Goal: Task Accomplishment & Management: Use online tool/utility

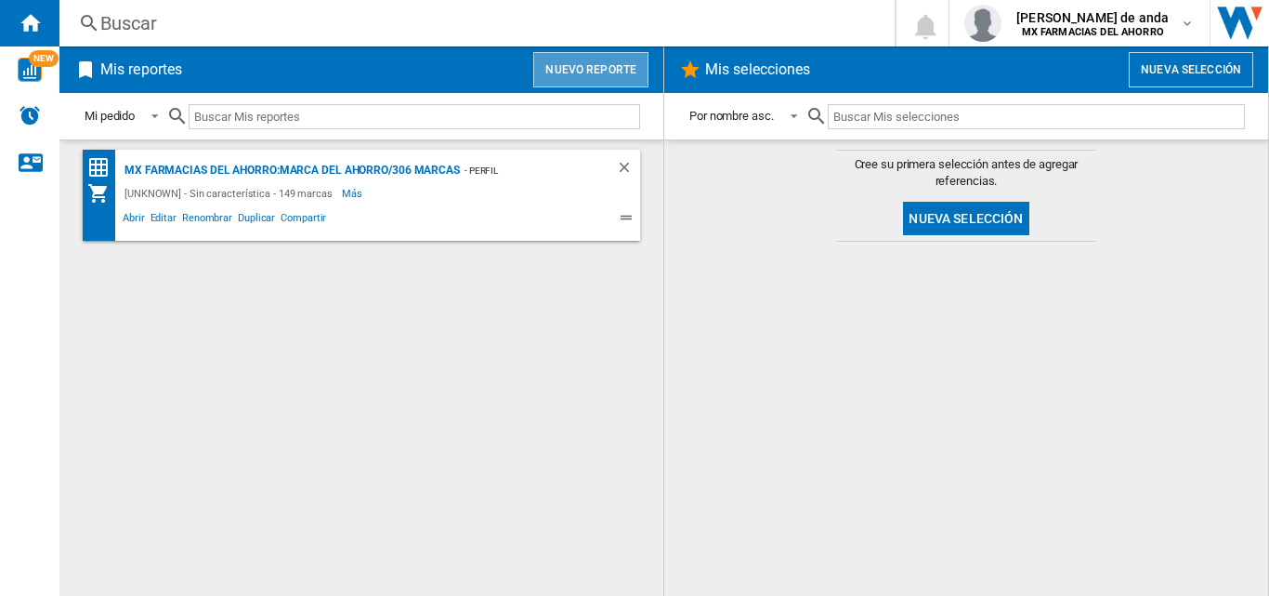
click at [575, 64] on button "Nuevo reporte" at bounding box center [590, 69] width 115 height 35
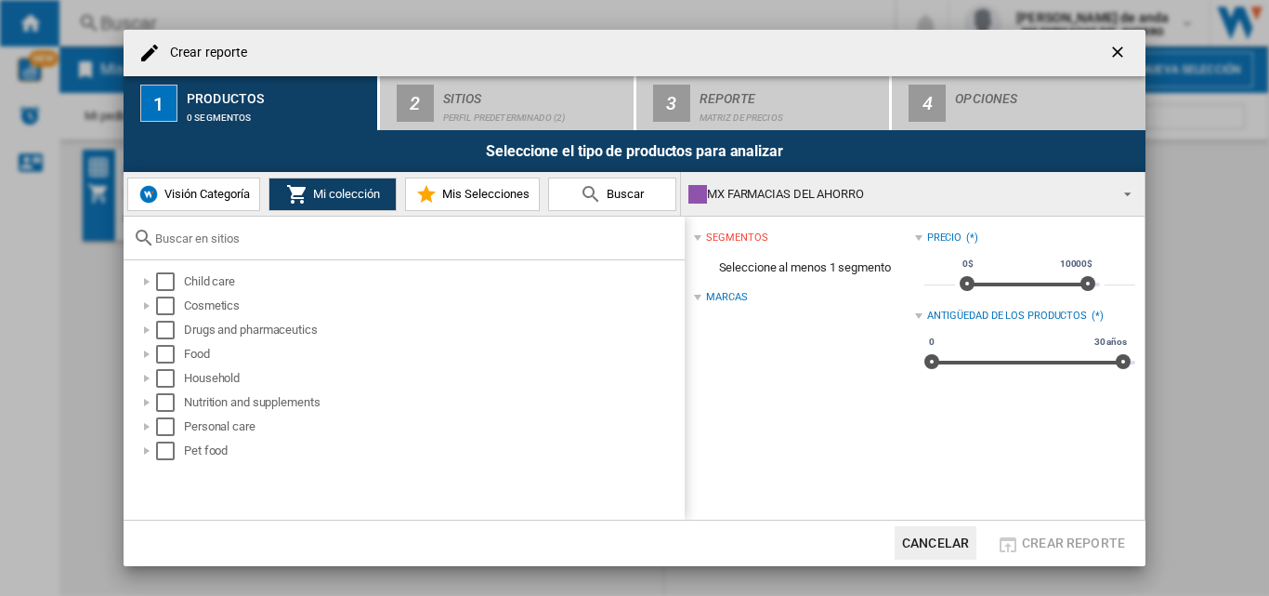
click at [951, 538] on button "Cancelar" at bounding box center [936, 542] width 82 height 33
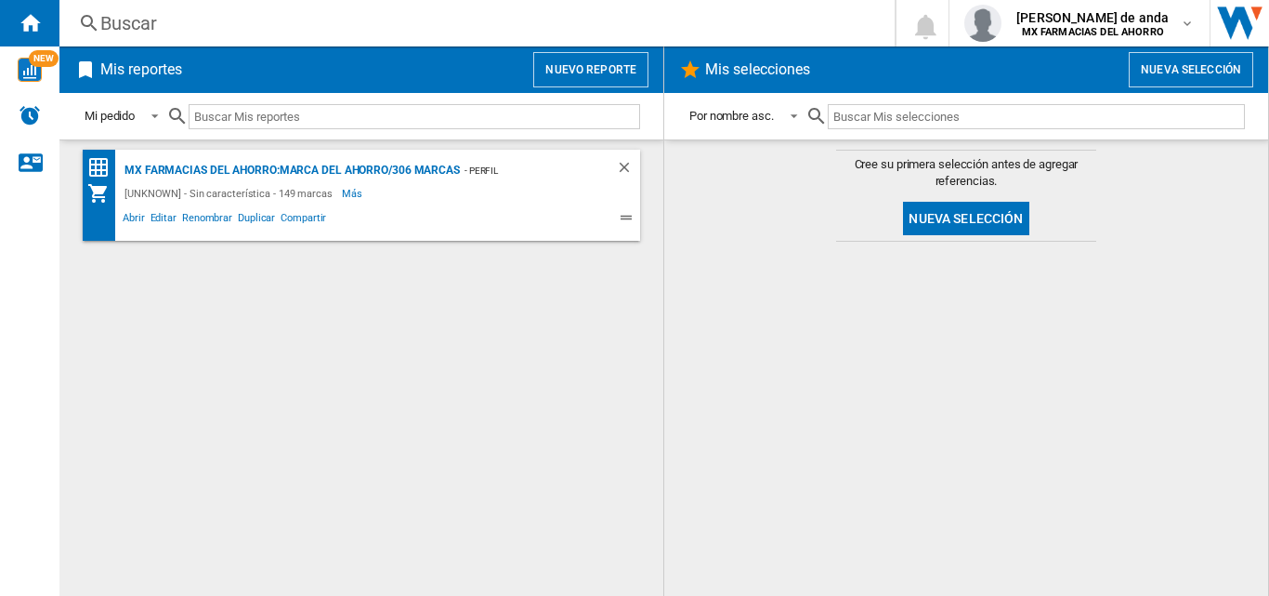
click at [137, 66] on h2 "Mis reportes" at bounding box center [141, 69] width 89 height 35
click at [164, 74] on h2 "Mis reportes" at bounding box center [141, 69] width 89 height 35
click at [557, 68] on button "Nuevo reporte" at bounding box center [590, 69] width 115 height 35
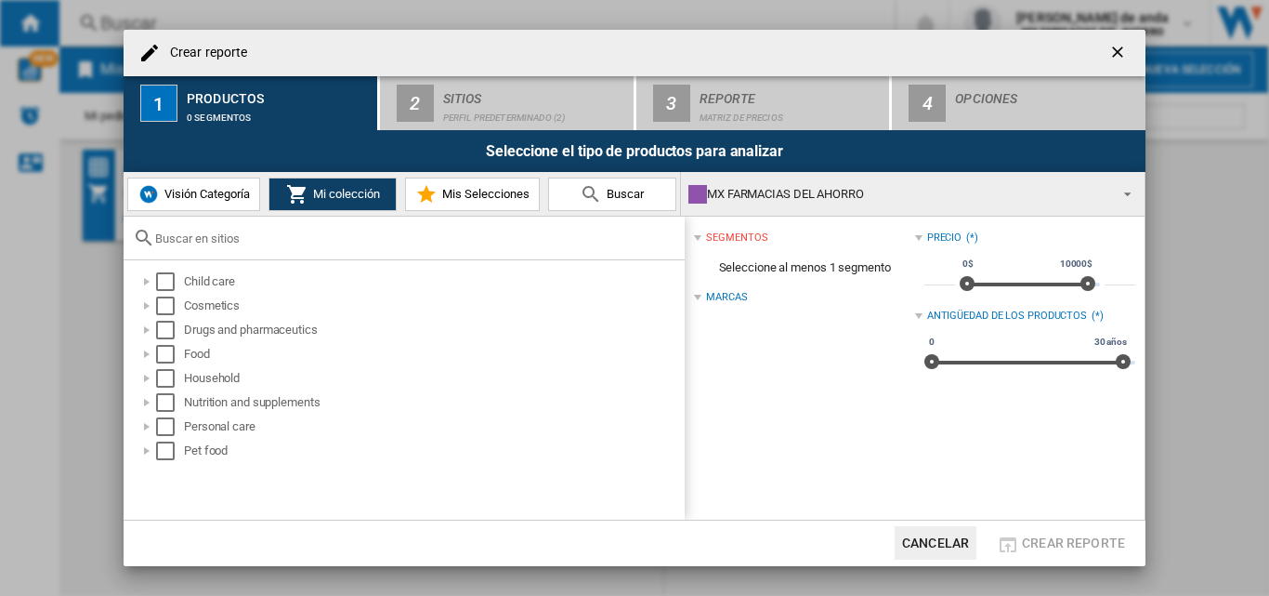
click at [208, 197] on span "Visión Categoría" at bounding box center [205, 194] width 90 height 14
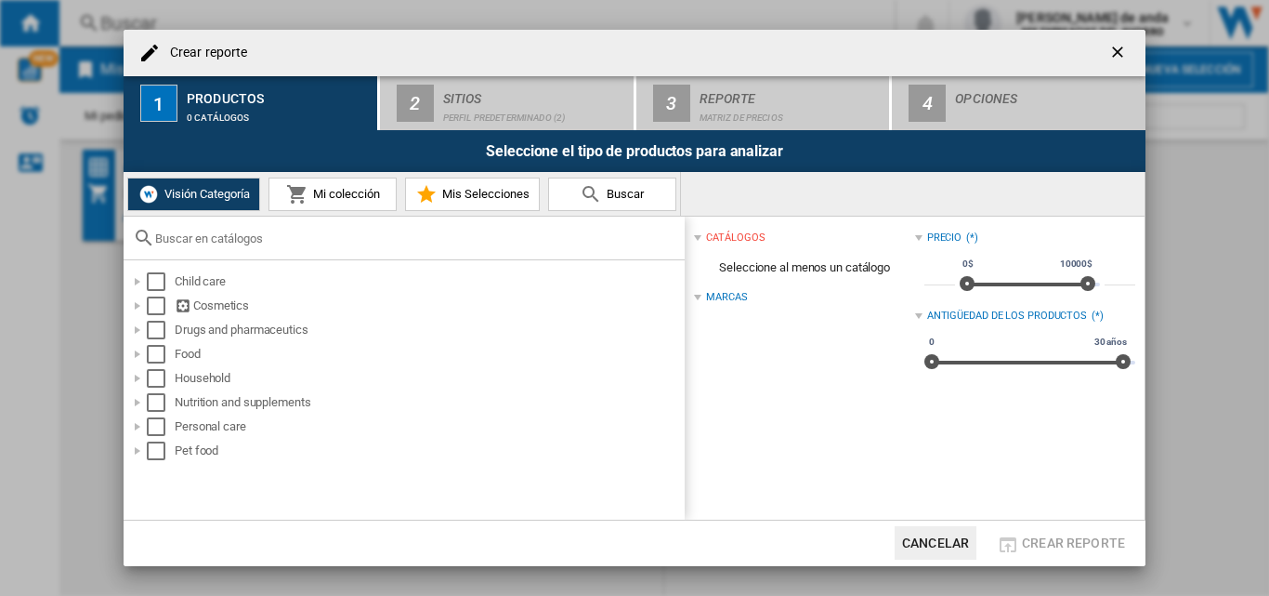
click at [339, 195] on span "Mi colección" at bounding box center [344, 194] width 72 height 14
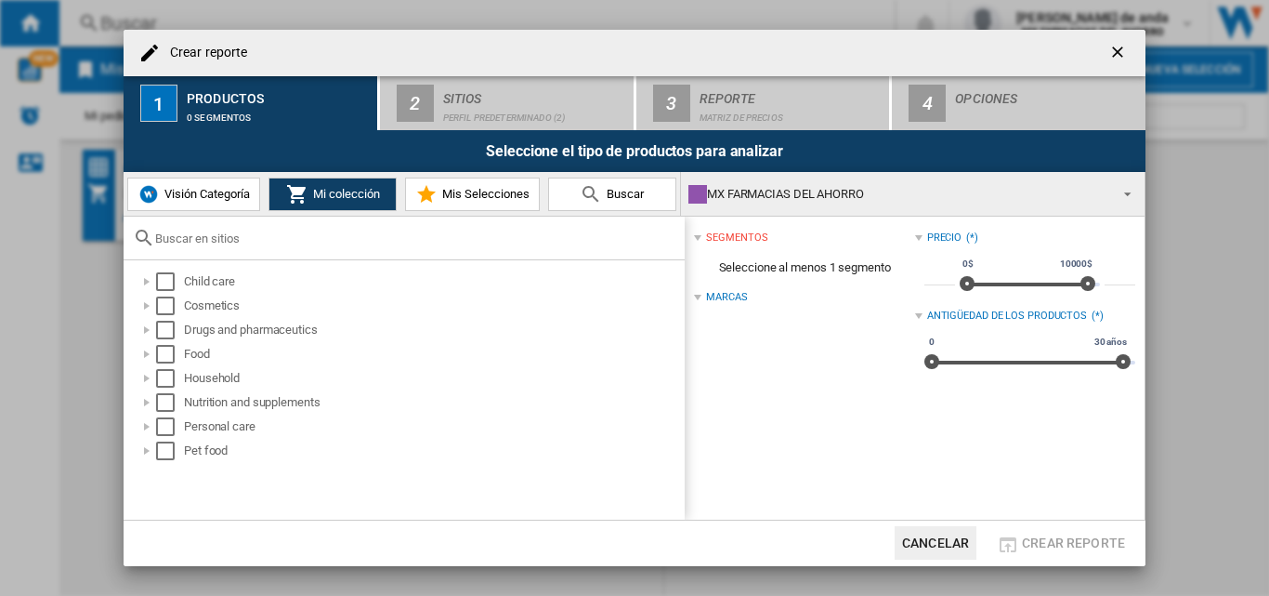
click at [478, 196] on span "Mis Selecciones" at bounding box center [484, 194] width 92 height 14
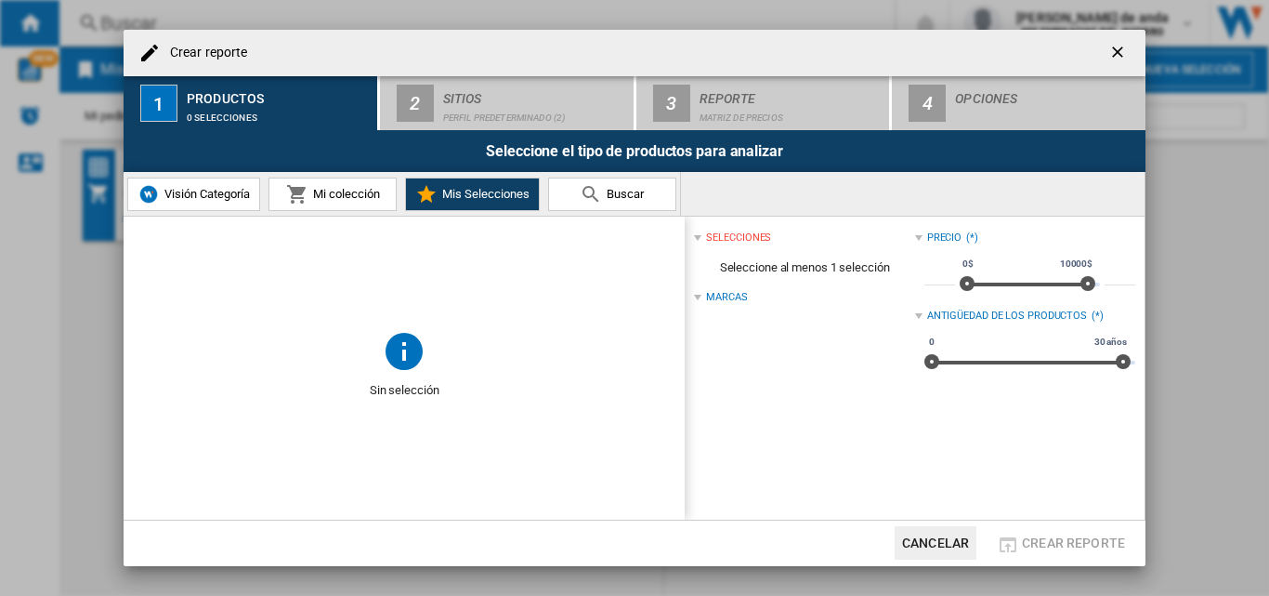
click at [299, 207] on button "Mi colección" at bounding box center [333, 193] width 128 height 33
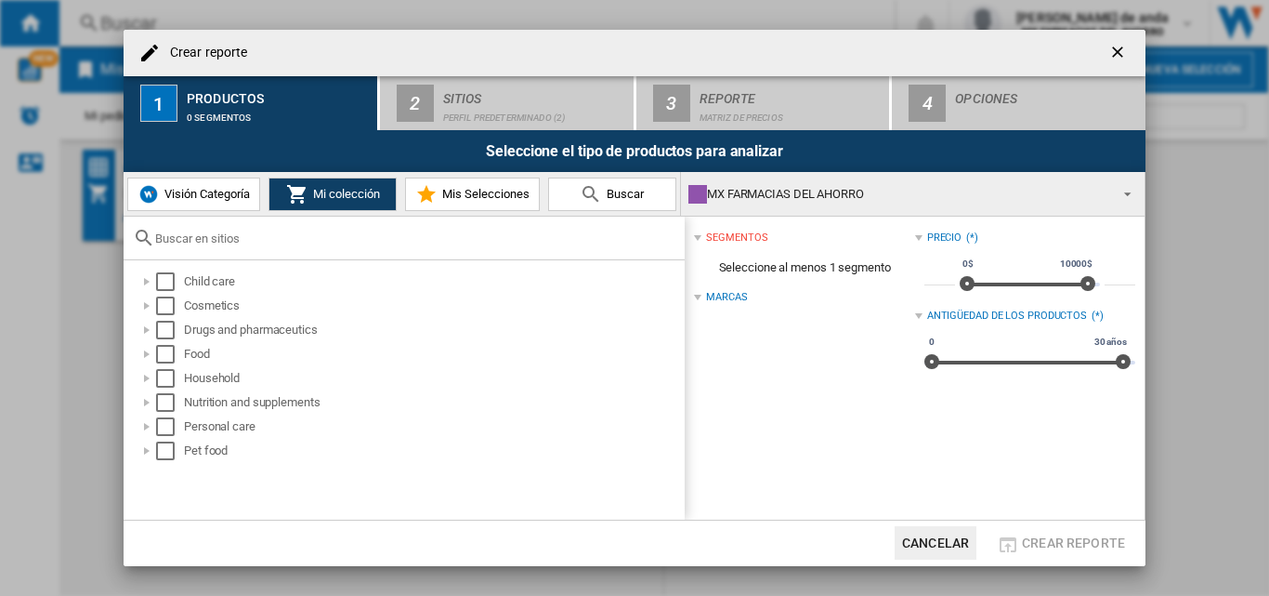
click at [607, 190] on span "Buscar" at bounding box center [623, 194] width 42 height 14
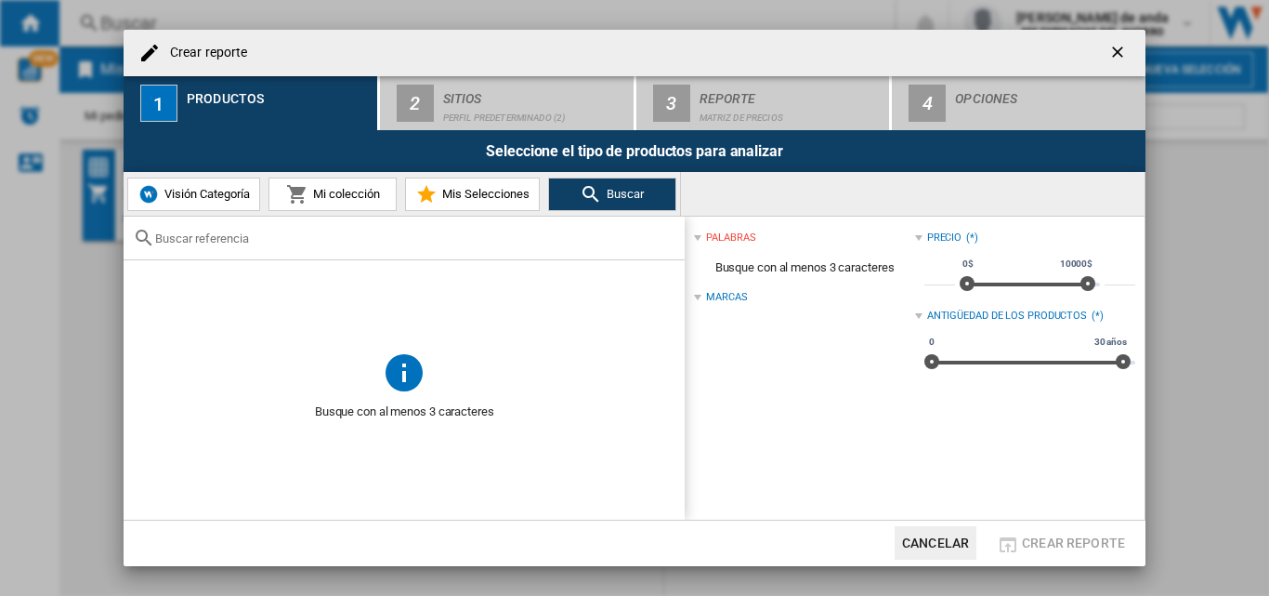
click at [312, 191] on span "Mi colección" at bounding box center [344, 194] width 72 height 14
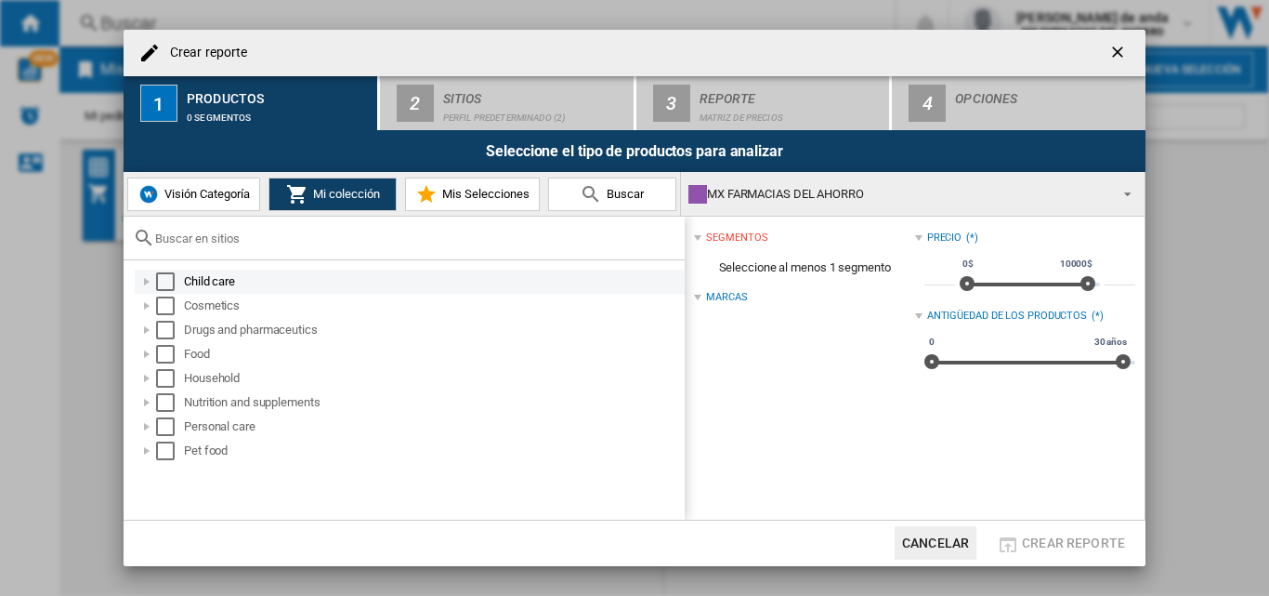
click at [172, 274] on div "Select" at bounding box center [165, 281] width 19 height 19
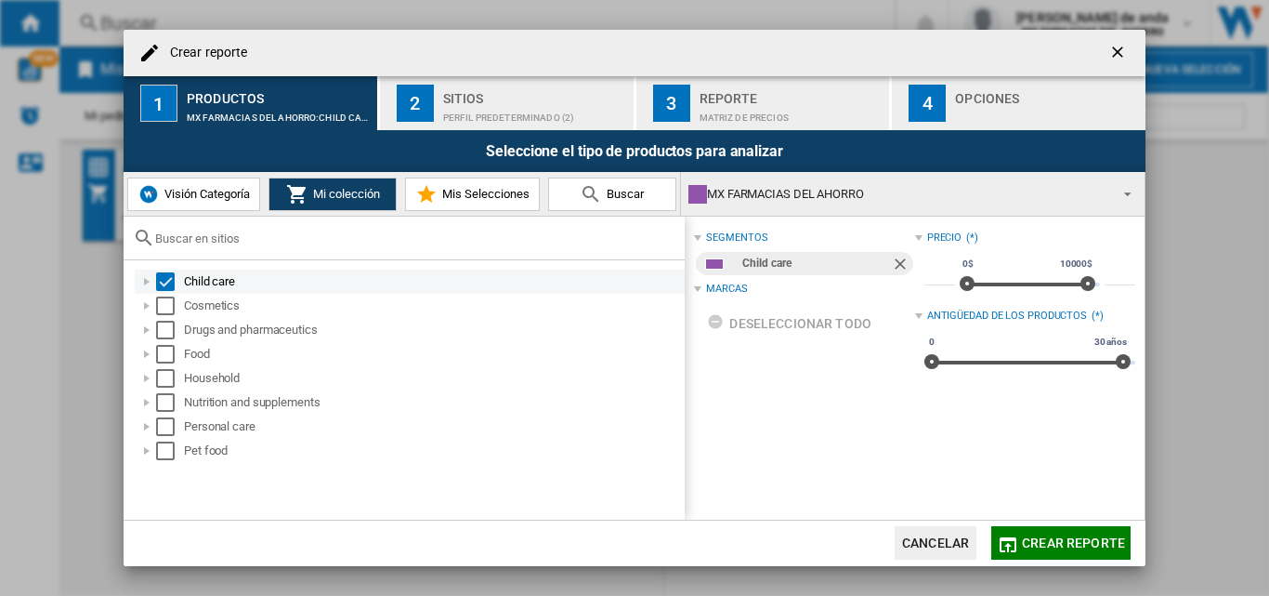
click at [171, 293] on div "Child care" at bounding box center [410, 281] width 550 height 24
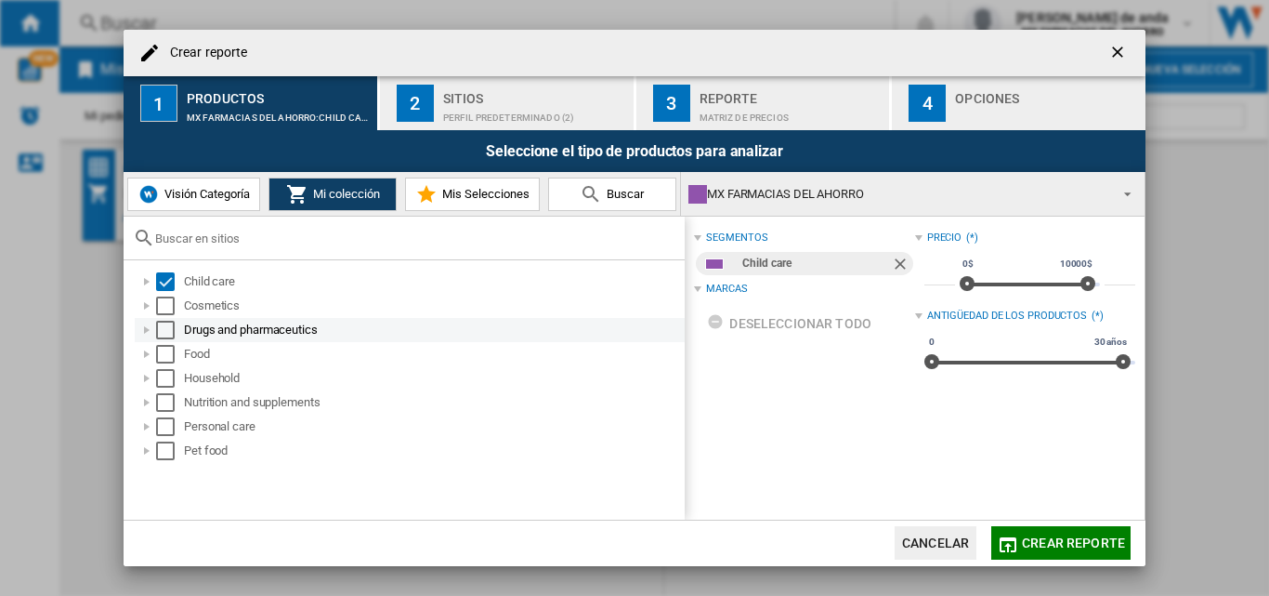
drag, startPoint x: 160, startPoint y: 303, endPoint x: 166, endPoint y: 320, distance: 17.9
click at [163, 306] on div "Select" at bounding box center [165, 305] width 19 height 19
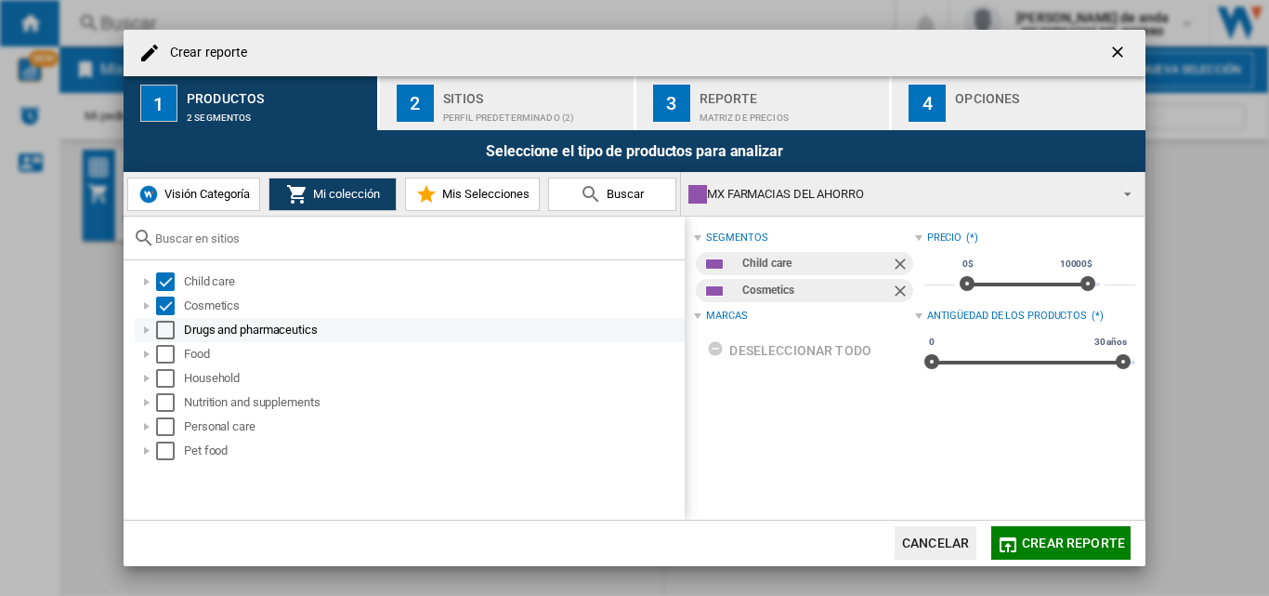
click at [169, 334] on div "Select" at bounding box center [165, 330] width 19 height 19
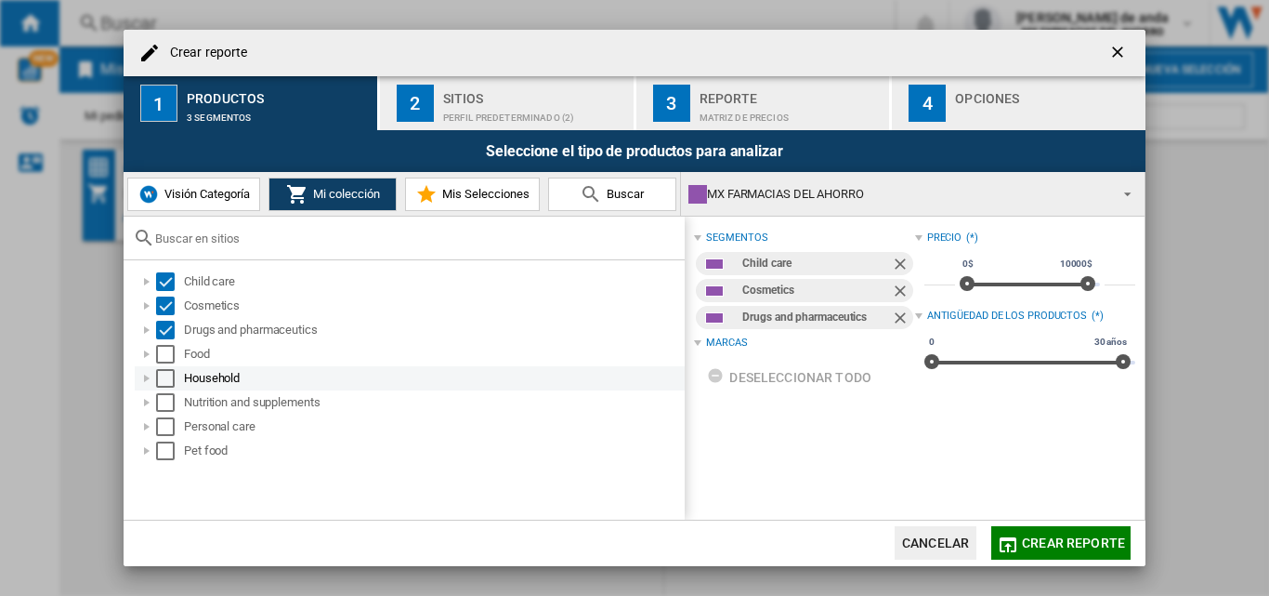
click at [164, 366] on div "Household" at bounding box center [410, 378] width 550 height 24
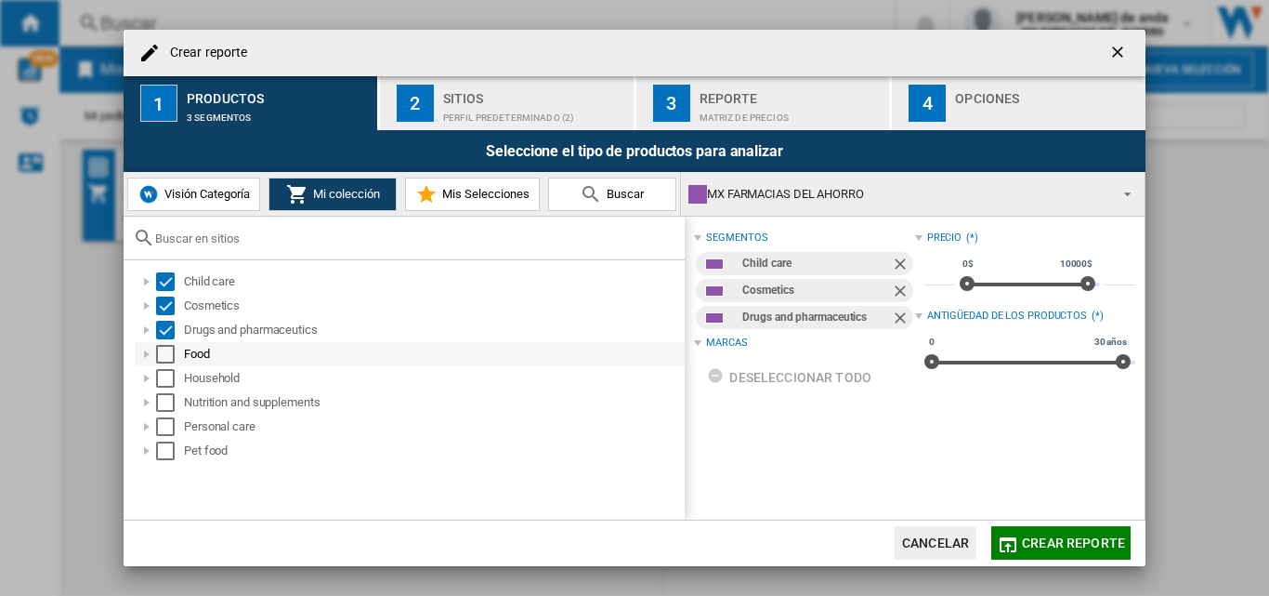
click at [156, 355] on div "Select" at bounding box center [165, 354] width 19 height 19
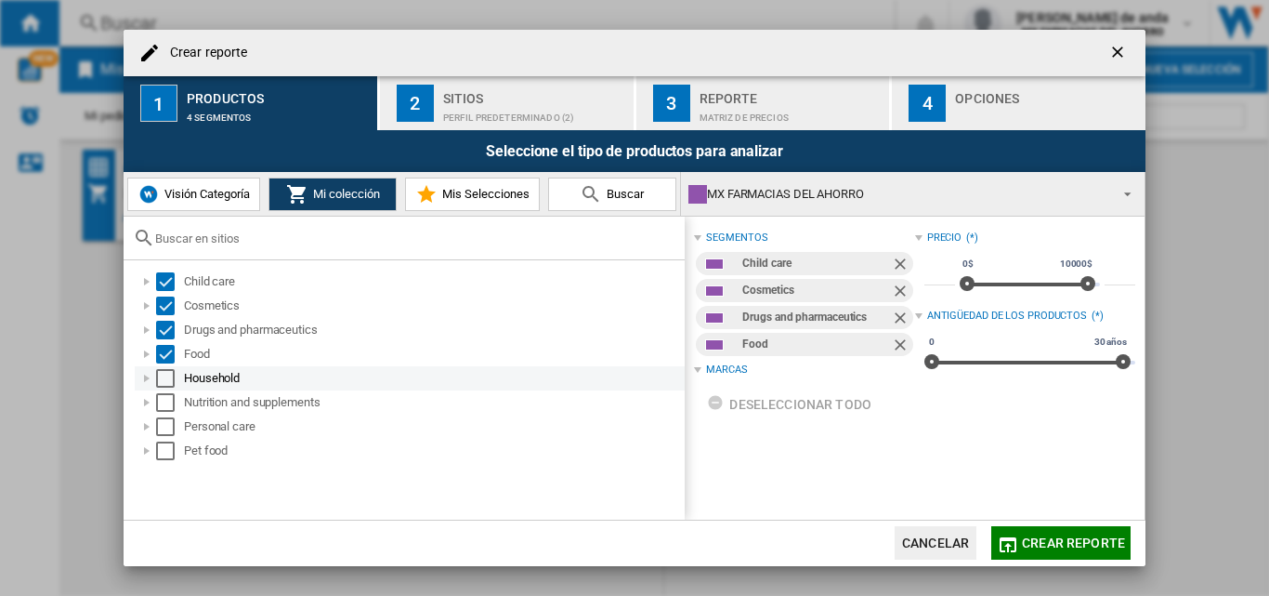
click at [161, 382] on div "Select" at bounding box center [165, 378] width 19 height 19
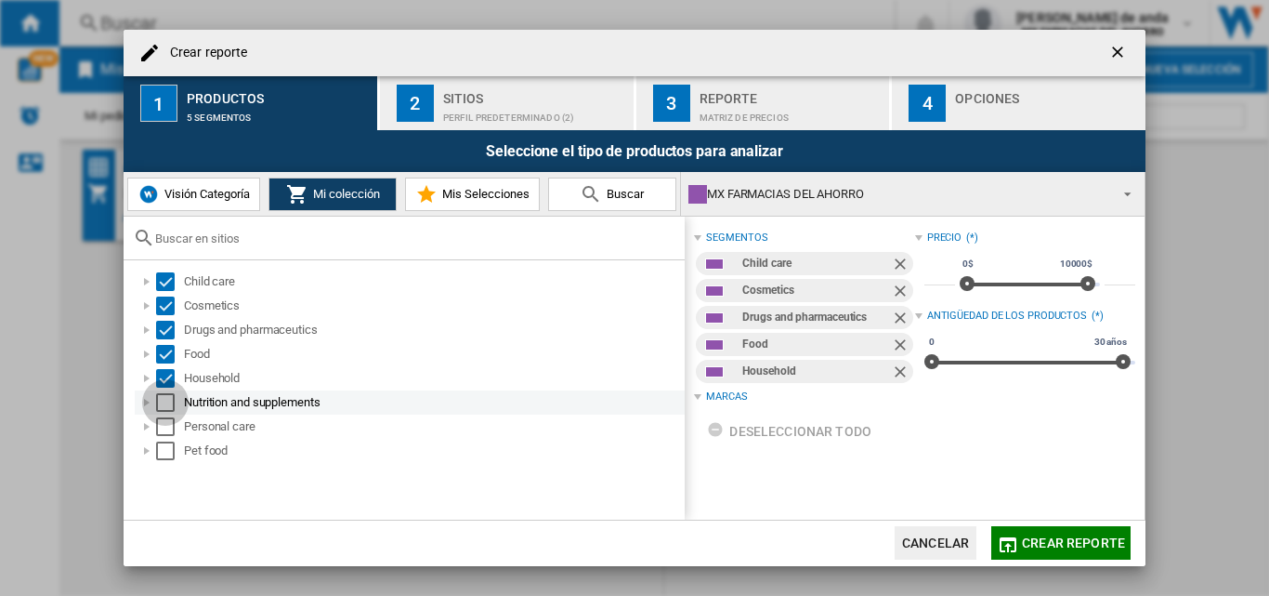
click at [162, 408] on div "Select" at bounding box center [165, 402] width 19 height 19
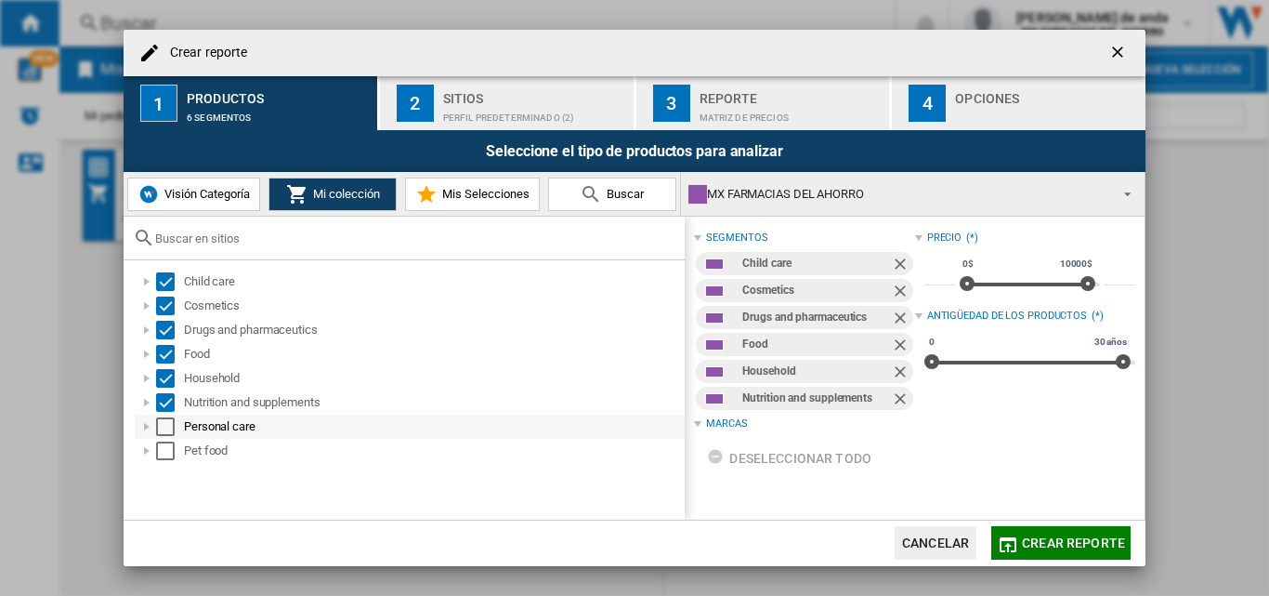
click at [164, 425] on div "Select" at bounding box center [165, 426] width 19 height 19
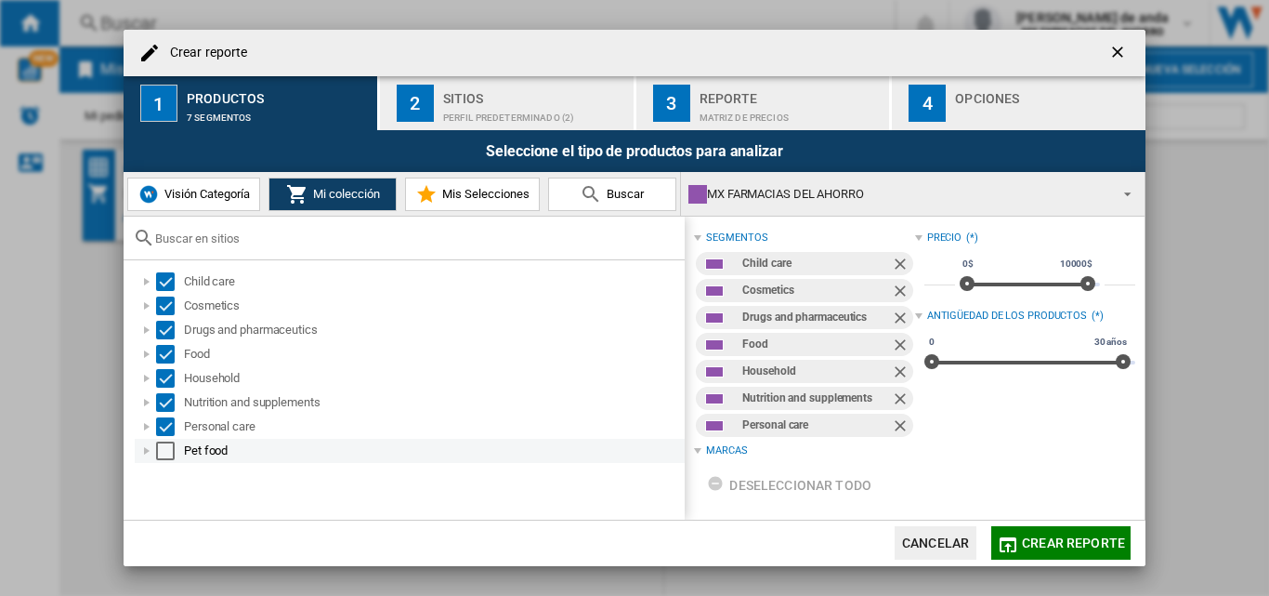
click at [166, 453] on div "Select" at bounding box center [165, 450] width 19 height 19
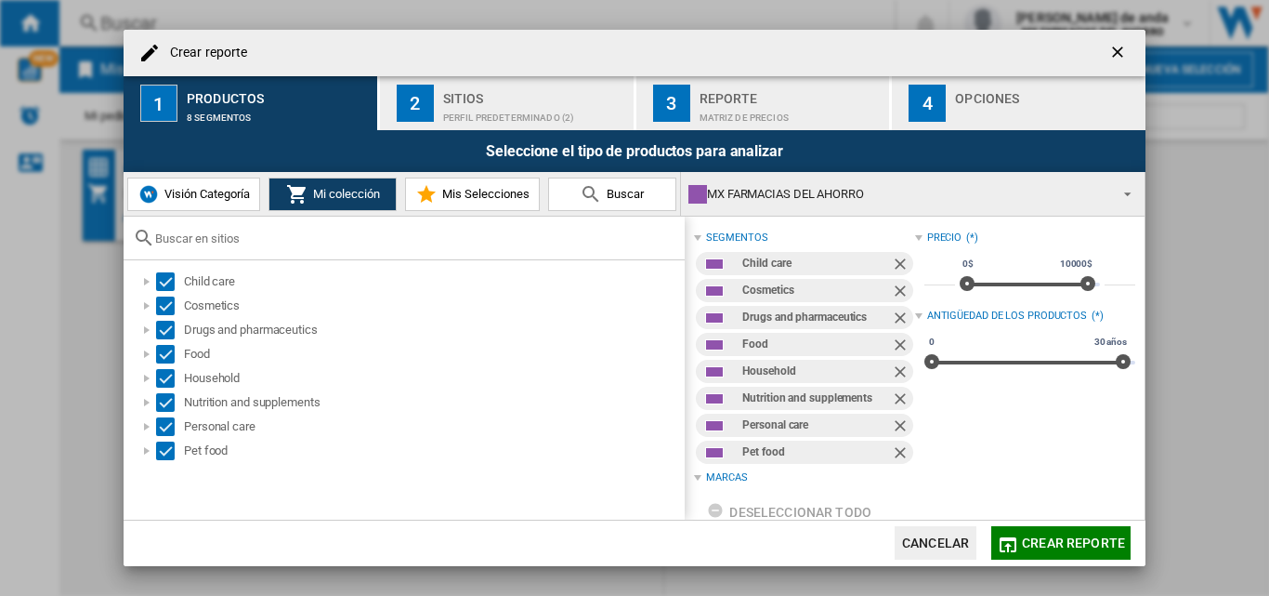
click at [468, 73] on div "Crear reporte" at bounding box center [635, 53] width 1022 height 46
click at [483, 95] on div "Sitios" at bounding box center [534, 94] width 183 height 20
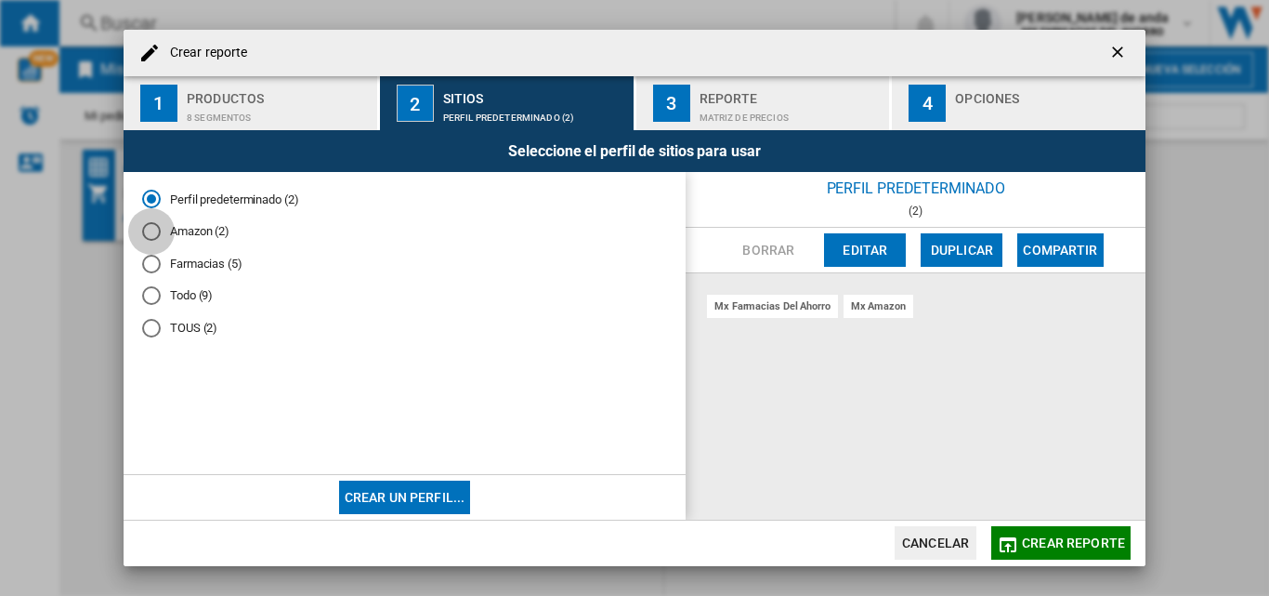
click at [152, 233] on div "Amazon (2)" at bounding box center [151, 231] width 19 height 19
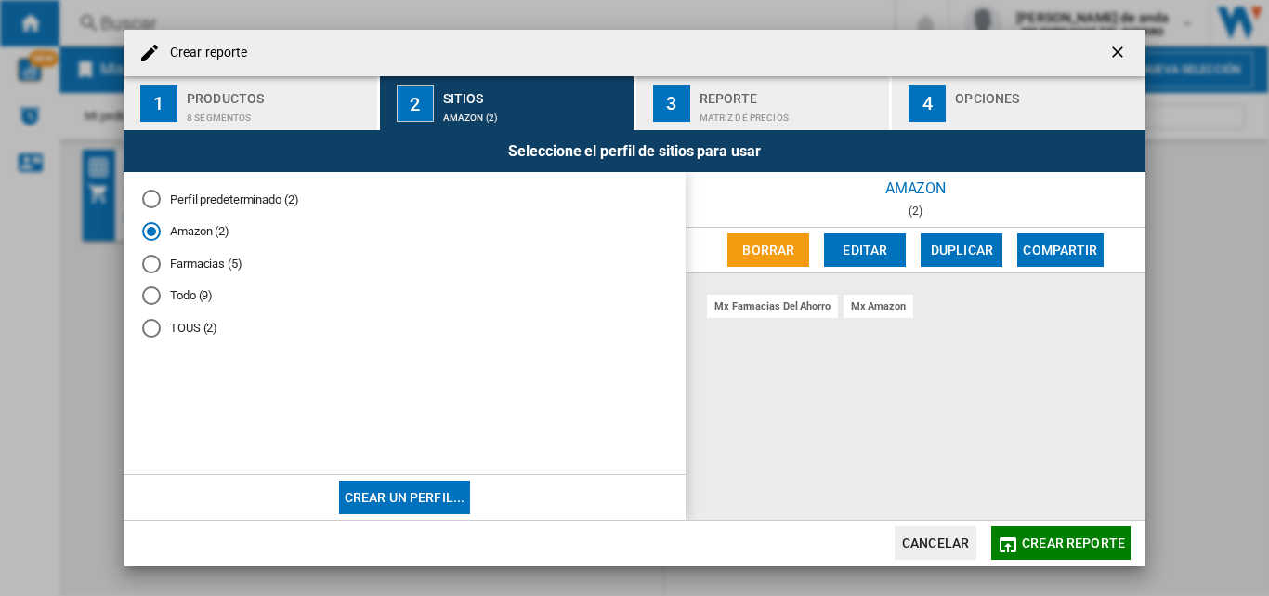
click at [786, 95] on div "Reporte" at bounding box center [791, 94] width 183 height 20
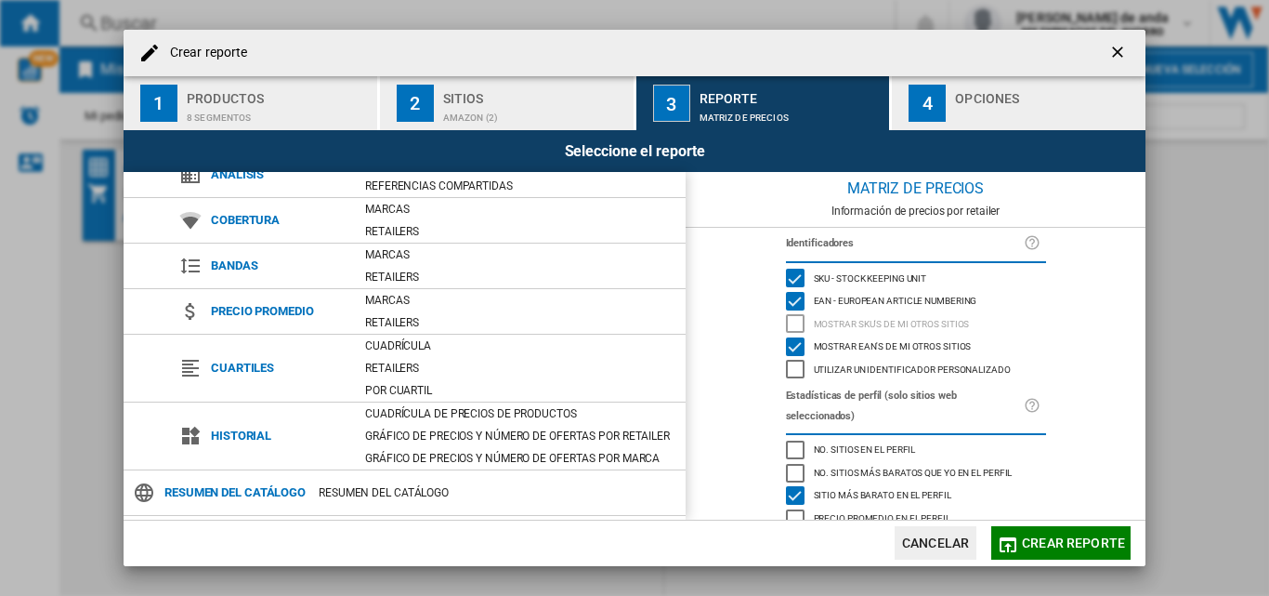
scroll to position [178, 0]
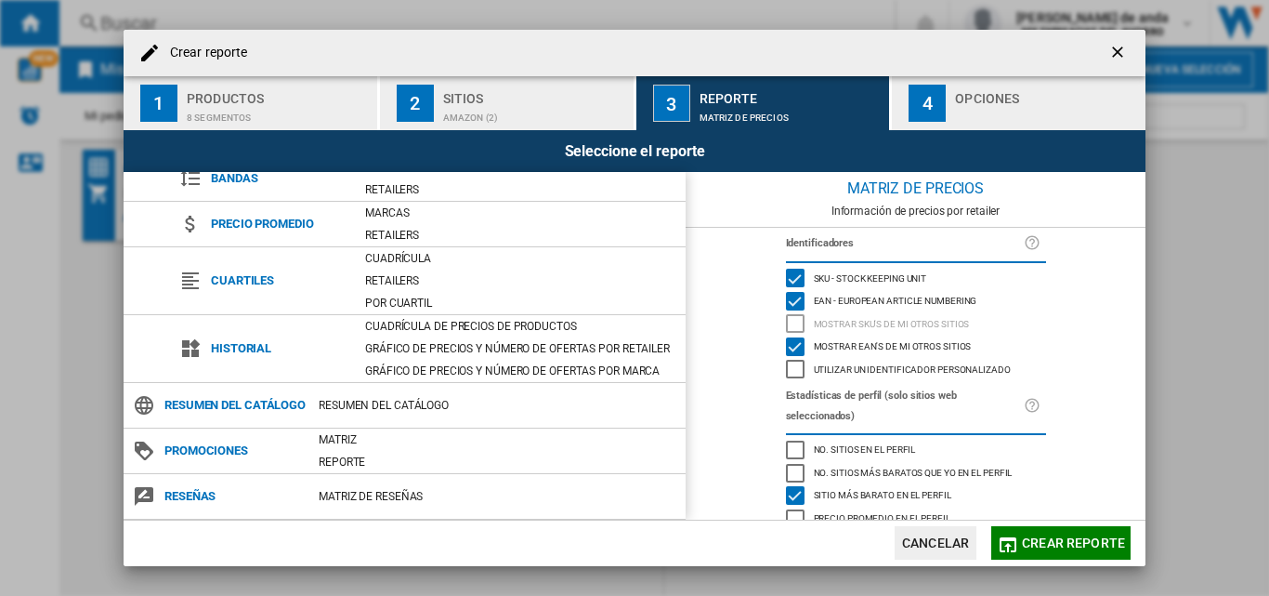
click at [1041, 94] on div "Opciones" at bounding box center [1046, 94] width 183 height 20
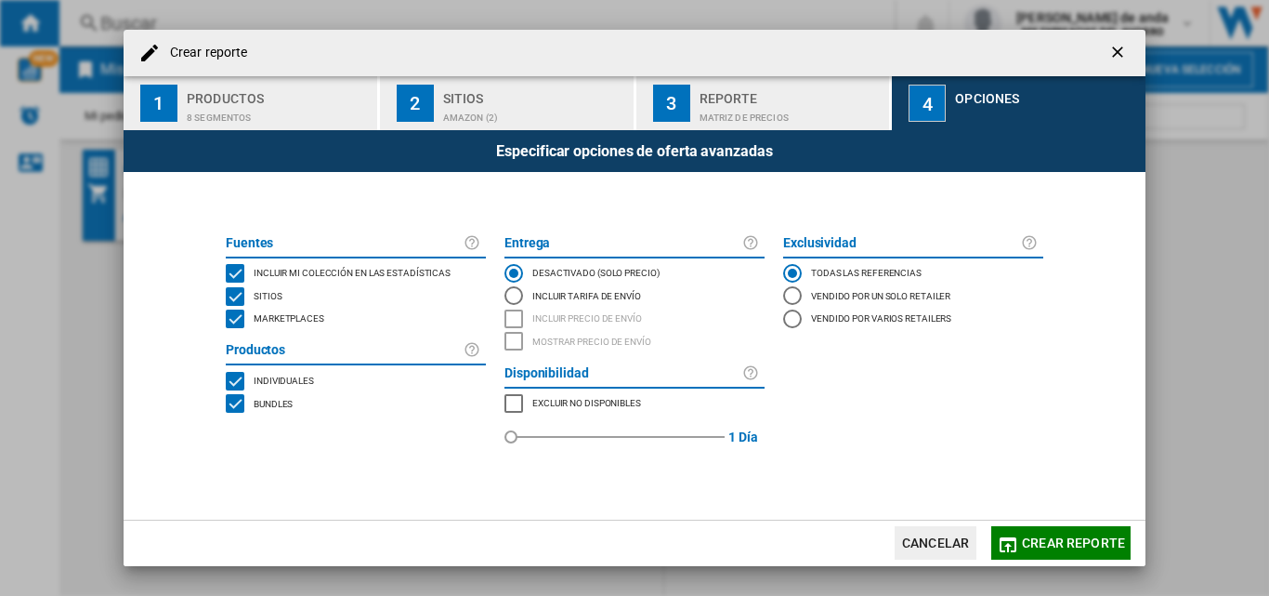
click at [1082, 539] on span "Crear reporte" at bounding box center [1073, 542] width 103 height 15
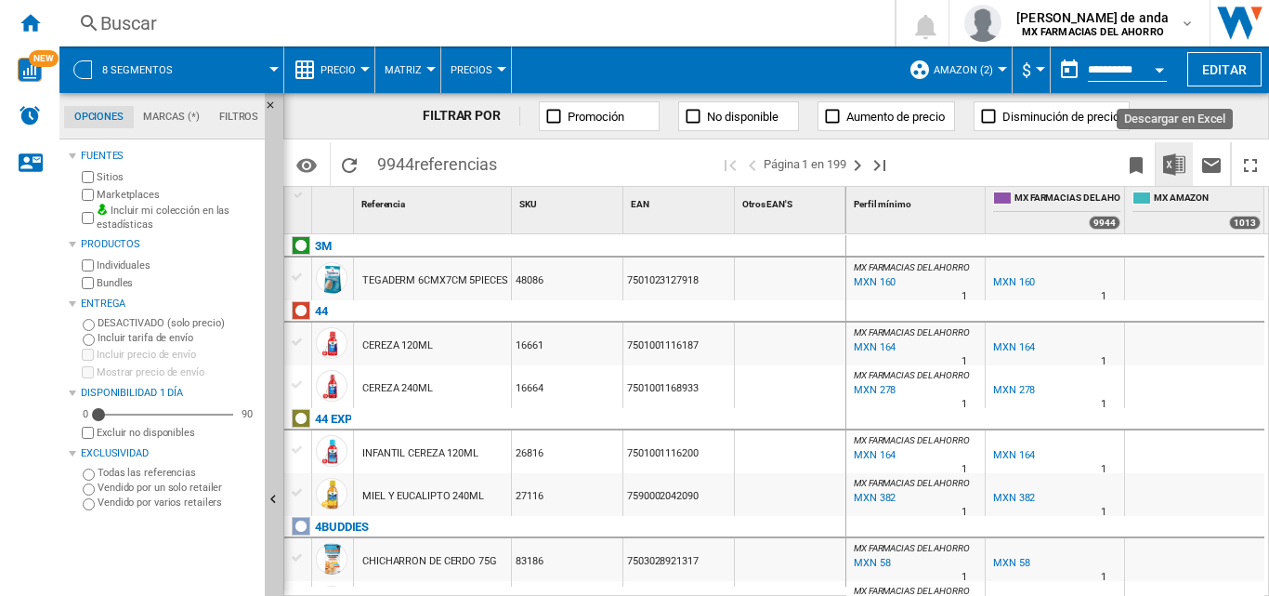
click at [1157, 167] on button "Descargar en Excel" at bounding box center [1174, 164] width 37 height 44
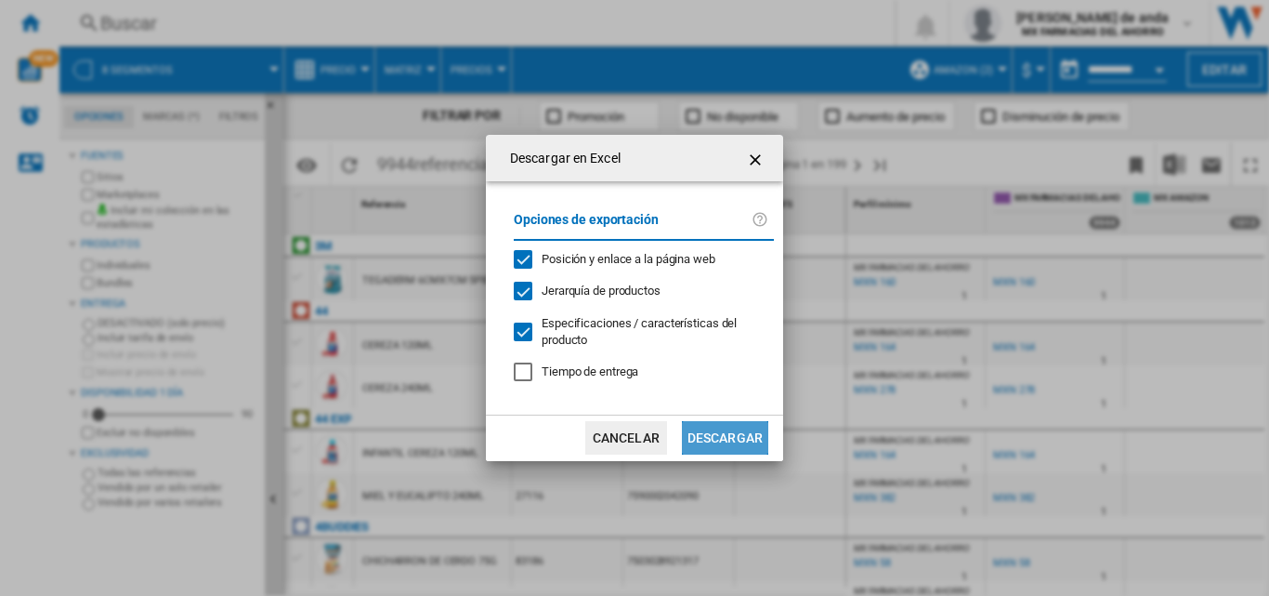
click at [718, 430] on button "Descargar" at bounding box center [725, 437] width 86 height 33
